Goal: Navigation & Orientation: Find specific page/section

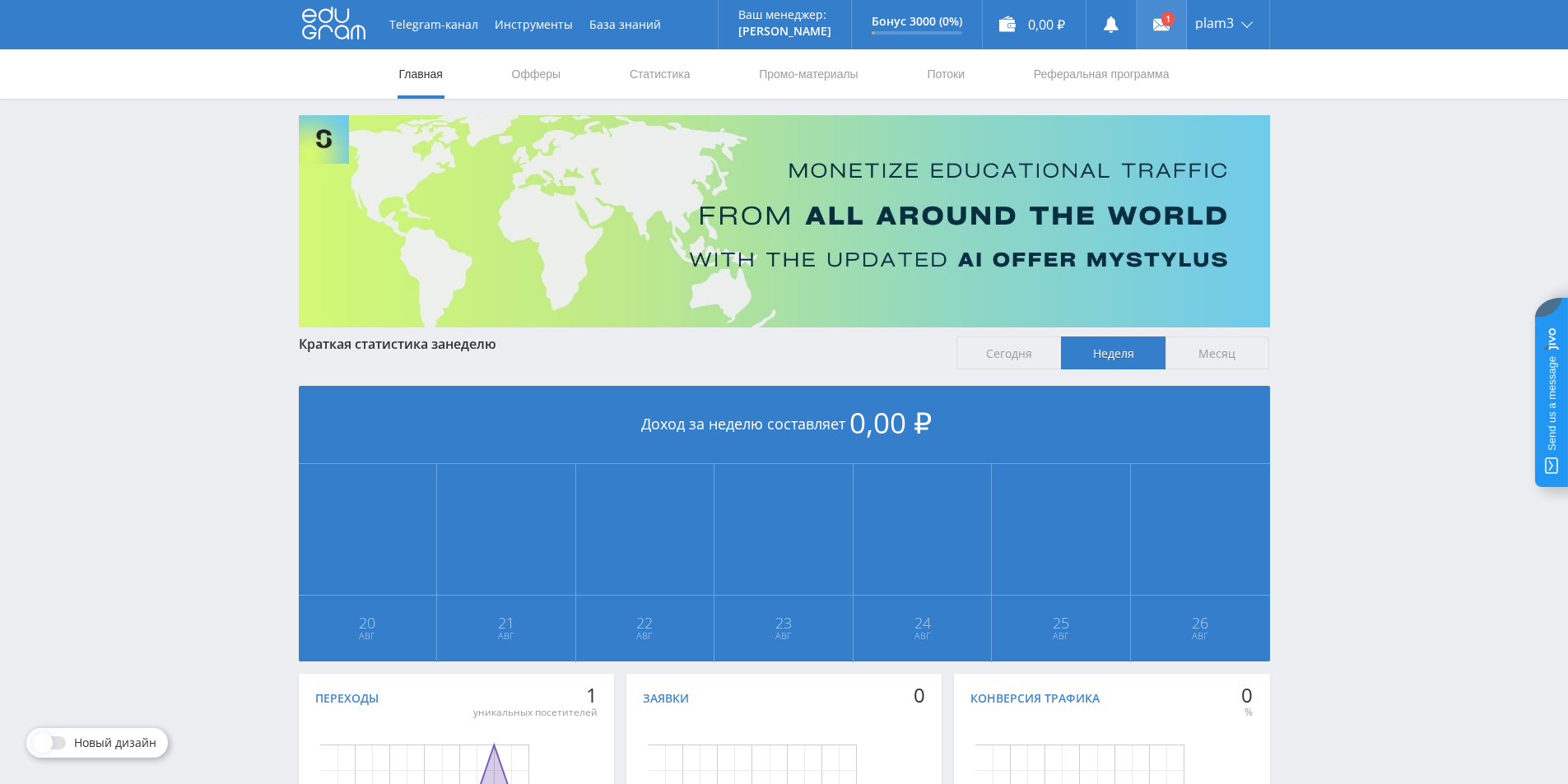
click at [1175, 29] on link at bounding box center [1161, 25] width 49 height 49
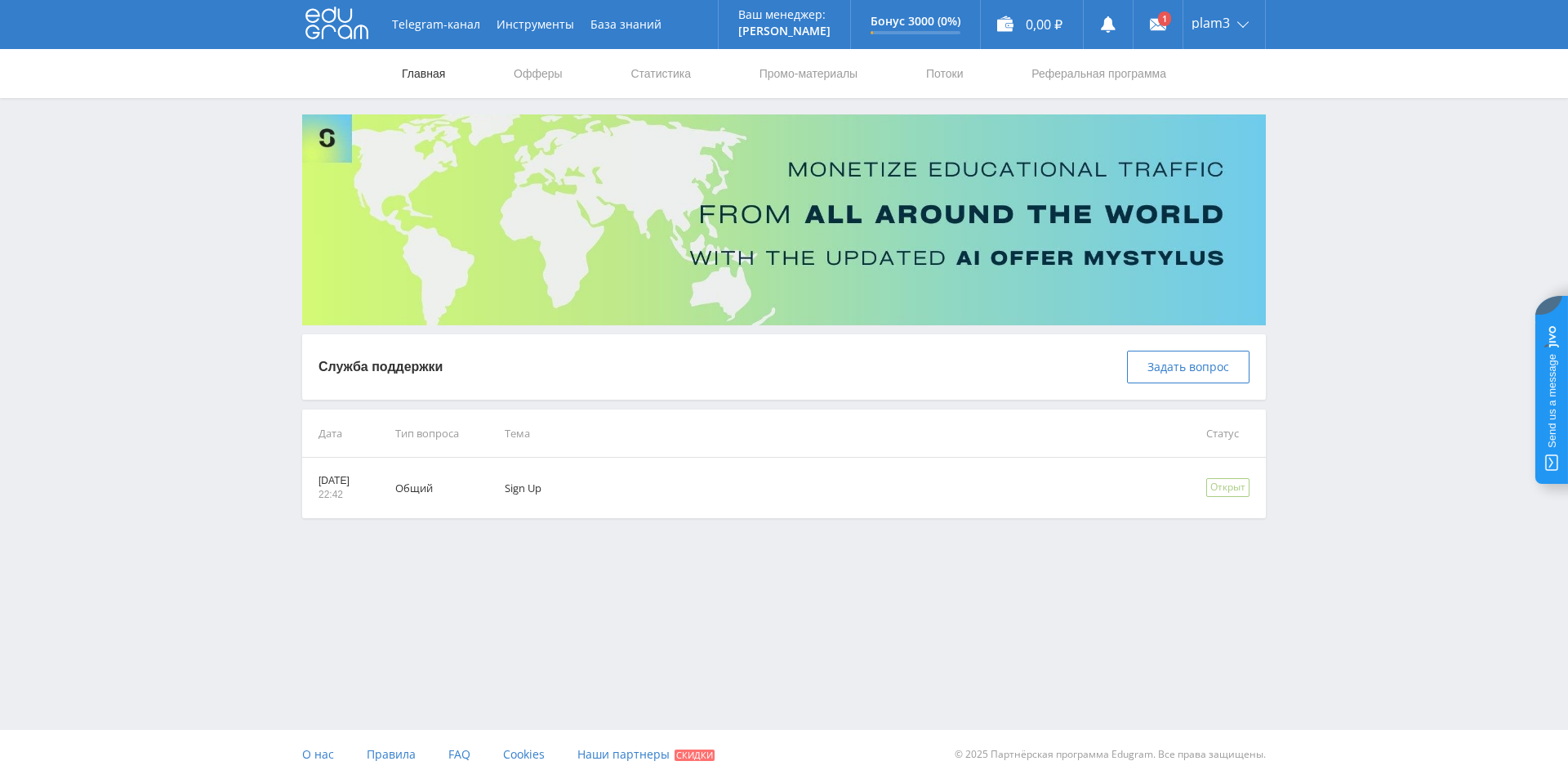
click at [436, 73] on link "Главная" at bounding box center [423, 73] width 46 height 49
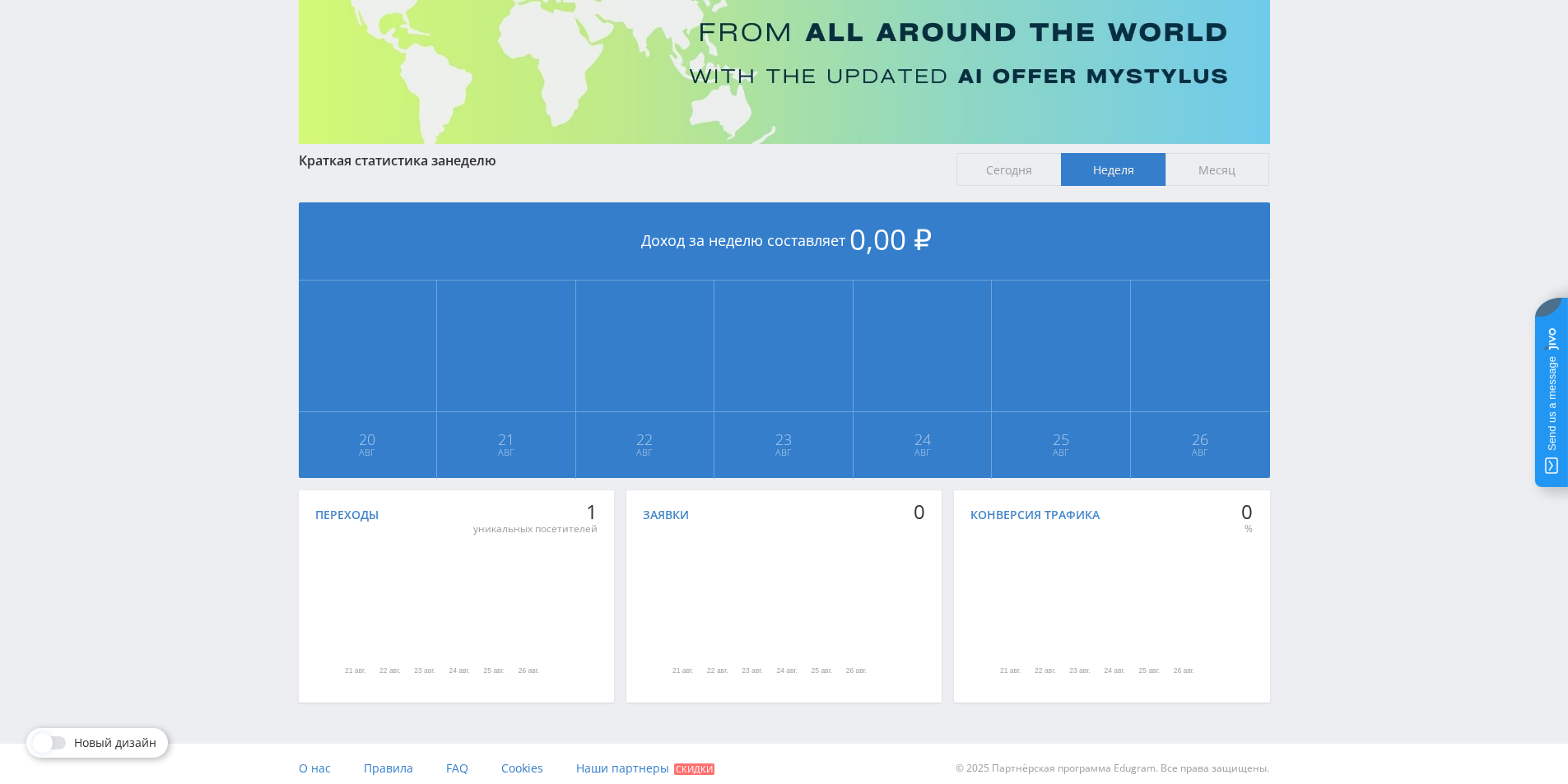
scroll to position [193, 0]
